Goal: Information Seeking & Learning: Learn about a topic

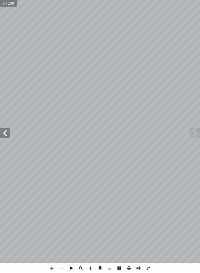
click at [10, 133] on span at bounding box center [5, 133] width 10 height 10
click at [1, 133] on span at bounding box center [5, 133] width 10 height 10
click at [3, 129] on span at bounding box center [5, 133] width 10 height 10
click at [197, 132] on span at bounding box center [194, 133] width 10 height 10
click at [3, 133] on span at bounding box center [5, 133] width 10 height 10
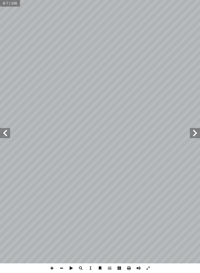
click at [7, 133] on span at bounding box center [5, 133] width 10 height 10
click at [9, 130] on span at bounding box center [5, 133] width 10 height 10
click at [10, 131] on span at bounding box center [5, 133] width 10 height 10
click at [9, 132] on span at bounding box center [5, 133] width 10 height 10
click at [9, 129] on span at bounding box center [5, 133] width 10 height 10
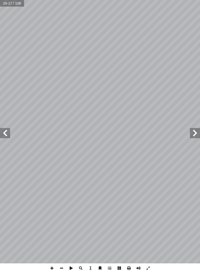
click at [4, 133] on span at bounding box center [5, 133] width 10 height 10
click at [3, 135] on span at bounding box center [5, 133] width 10 height 10
click at [6, 132] on span at bounding box center [5, 133] width 10 height 10
click at [8, 132] on span at bounding box center [5, 133] width 10 height 10
click at [2, 130] on span at bounding box center [5, 133] width 10 height 10
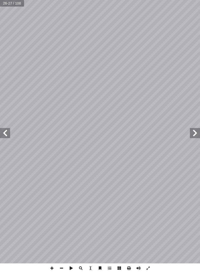
click at [7, 131] on span at bounding box center [5, 133] width 10 height 10
click at [7, 133] on span at bounding box center [5, 133] width 10 height 10
click at [4, 132] on span at bounding box center [5, 133] width 10 height 10
click at [195, 128] on span at bounding box center [194, 133] width 10 height 10
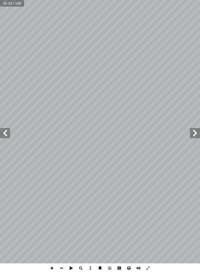
click at [9, 138] on span at bounding box center [5, 133] width 10 height 10
click at [2, 135] on span at bounding box center [5, 133] width 10 height 10
click at [3, 134] on span at bounding box center [5, 133] width 10 height 10
click at [7, 134] on span at bounding box center [5, 133] width 10 height 10
click at [6, 136] on span at bounding box center [5, 133] width 10 height 10
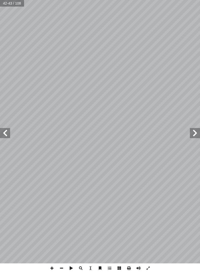
click at [7, 136] on span at bounding box center [5, 133] width 10 height 10
click at [8, 134] on span at bounding box center [5, 133] width 10 height 10
click at [6, 135] on span at bounding box center [5, 133] width 10 height 10
click at [7, 133] on span at bounding box center [5, 133] width 10 height 10
click at [6, 135] on span at bounding box center [5, 133] width 10 height 10
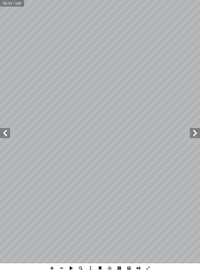
click at [6, 133] on span at bounding box center [5, 133] width 10 height 10
click at [5, 130] on span at bounding box center [5, 133] width 10 height 10
click at [6, 136] on span at bounding box center [5, 133] width 10 height 10
click at [9, 134] on span at bounding box center [5, 133] width 10 height 10
click at [9, 132] on span at bounding box center [5, 133] width 10 height 10
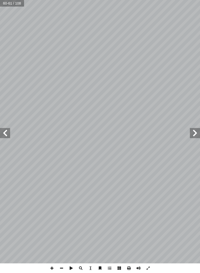
click at [7, 136] on span at bounding box center [5, 133] width 10 height 10
click at [7, 135] on span at bounding box center [5, 133] width 10 height 10
click at [8, 134] on span at bounding box center [5, 133] width 10 height 10
click at [6, 134] on span at bounding box center [5, 133] width 10 height 10
click at [10, 130] on span at bounding box center [5, 133] width 10 height 10
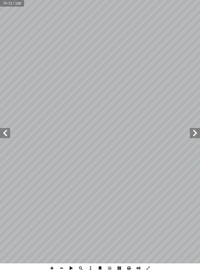
click at [6, 133] on span at bounding box center [5, 133] width 10 height 10
click at [7, 133] on span at bounding box center [5, 133] width 10 height 10
click at [2, 137] on span at bounding box center [5, 133] width 10 height 10
click at [3, 135] on span at bounding box center [5, 133] width 10 height 10
click at [4, 134] on span at bounding box center [5, 133] width 10 height 10
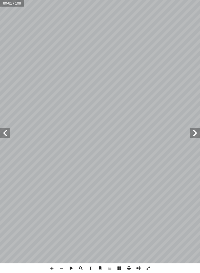
click at [4, 133] on span at bounding box center [5, 133] width 10 height 10
click at [2, 134] on span at bounding box center [5, 133] width 10 height 10
click at [9, 131] on span at bounding box center [5, 133] width 10 height 10
click at [3, 136] on span at bounding box center [5, 133] width 10 height 10
click at [10, 132] on span at bounding box center [5, 133] width 10 height 10
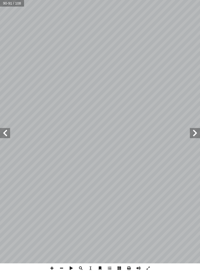
click at [10, 130] on span at bounding box center [5, 133] width 10 height 10
click at [7, 133] on span at bounding box center [5, 133] width 10 height 10
click at [6, 129] on span at bounding box center [5, 133] width 10 height 10
click at [6, 136] on span at bounding box center [5, 133] width 10 height 10
click at [5, 133] on span at bounding box center [5, 133] width 10 height 10
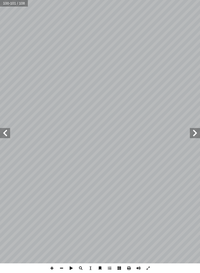
click at [4, 130] on span at bounding box center [5, 133] width 10 height 10
click at [198, 137] on span at bounding box center [194, 133] width 10 height 10
click at [191, 134] on span at bounding box center [194, 133] width 10 height 10
